Goal: Task Accomplishment & Management: Use online tool/utility

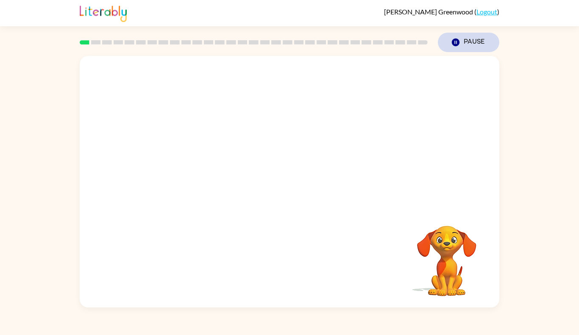
click at [463, 39] on button "Pause Pause" at bounding box center [468, 42] width 61 height 19
click at [471, 33] on button "Pause Pause" at bounding box center [468, 42] width 61 height 19
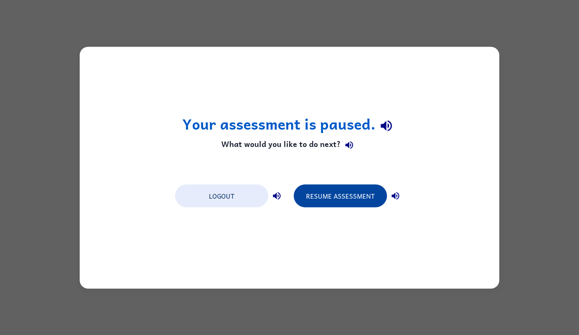
click at [317, 190] on button "Resume Assessment" at bounding box center [340, 195] width 93 height 23
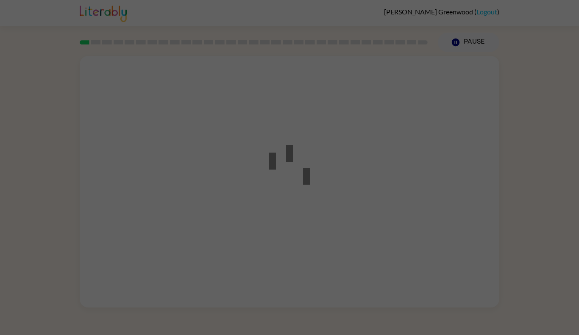
click at [314, 200] on div at bounding box center [289, 168] width 76 height 96
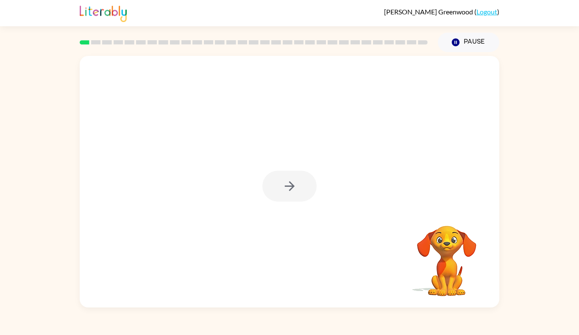
click at [300, 195] on div at bounding box center [289, 186] width 54 height 31
click at [294, 199] on button "button" at bounding box center [289, 186] width 54 height 31
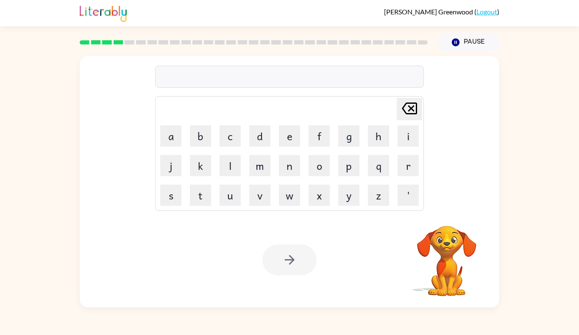
click at [117, 42] on rect at bounding box center [119, 42] width 10 height 4
click at [105, 42] on rect at bounding box center [107, 42] width 10 height 4
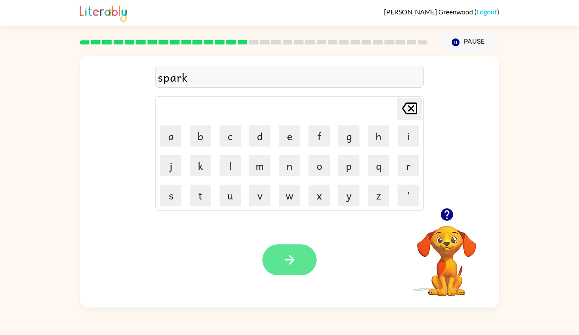
click at [279, 264] on button "button" at bounding box center [289, 260] width 54 height 31
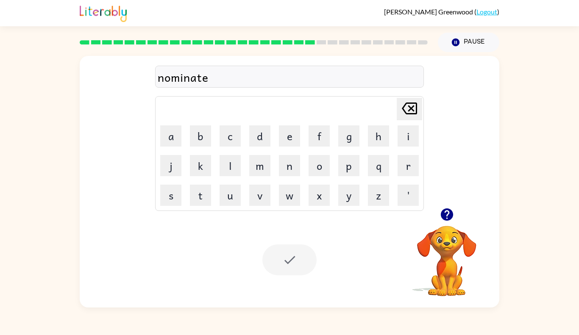
click at [293, 249] on div at bounding box center [289, 260] width 54 height 31
click at [297, 256] on div at bounding box center [289, 260] width 54 height 31
click at [261, 75] on div "nominate" at bounding box center [290, 77] width 264 height 18
click at [479, 46] on button "Pause Pause" at bounding box center [468, 42] width 61 height 19
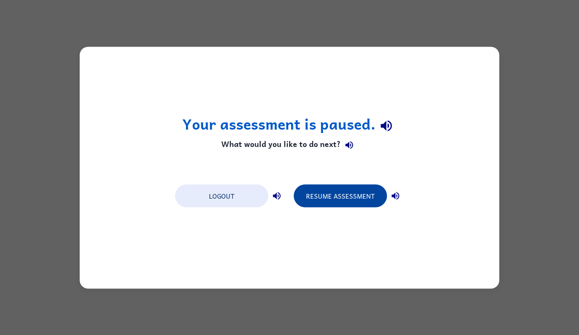
click at [352, 199] on button "Resume Assessment" at bounding box center [340, 195] width 93 height 23
click at [339, 197] on button "Resume Assessment" at bounding box center [340, 195] width 93 height 23
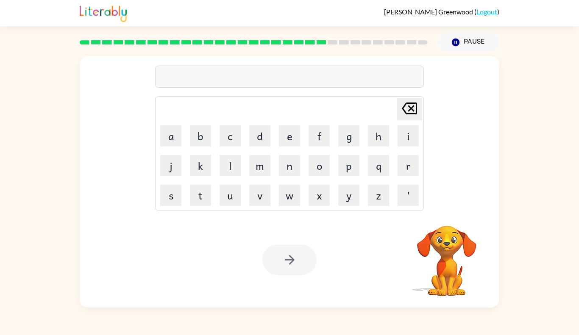
click at [258, 76] on div at bounding box center [289, 77] width 269 height 22
click at [489, 45] on button "Pause Pause" at bounding box center [468, 42] width 61 height 19
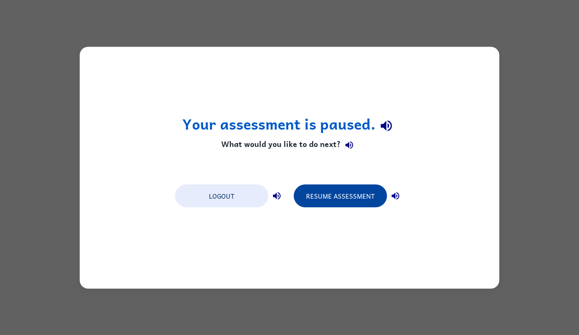
click at [343, 189] on button "Resume Assessment" at bounding box center [340, 195] width 93 height 23
